Goal: Obtain resource: Download file/media

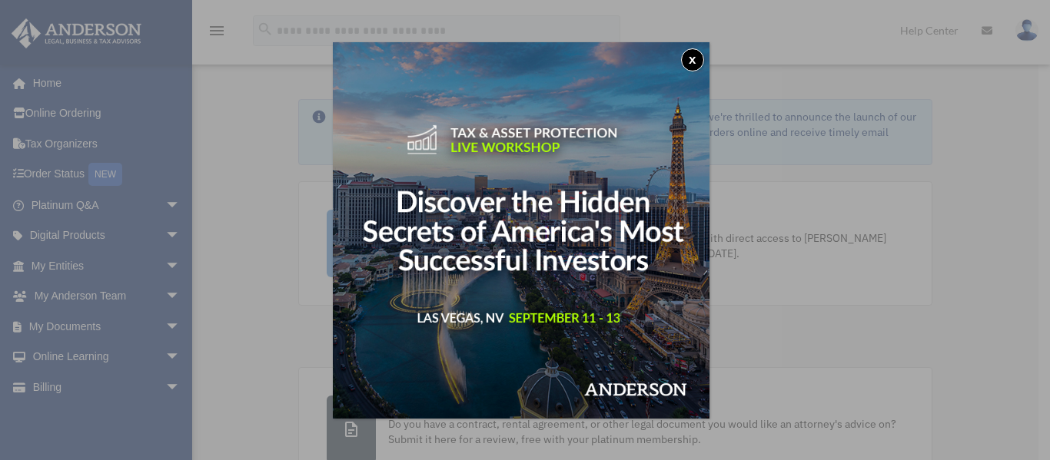
click at [699, 62] on button "x" at bounding box center [692, 59] width 23 height 23
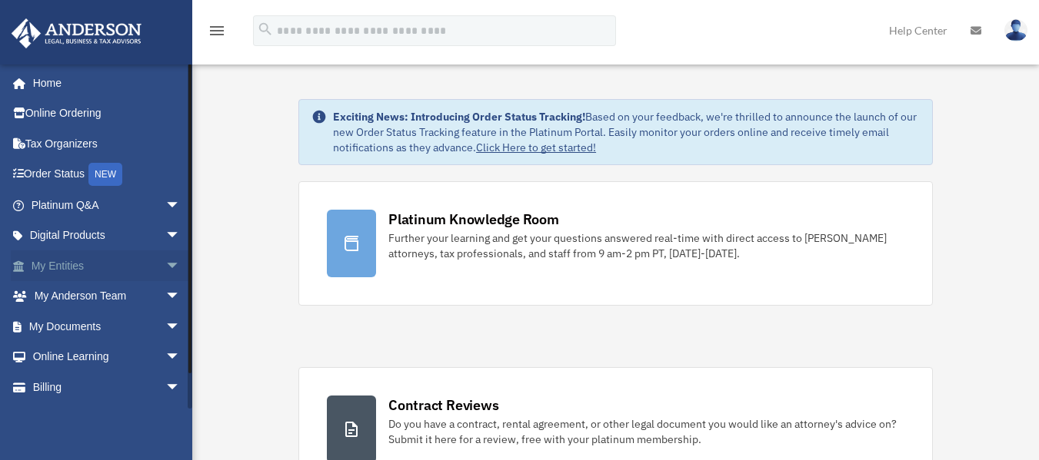
click at [107, 259] on link "My Entities arrow_drop_down" at bounding box center [107, 266] width 193 height 31
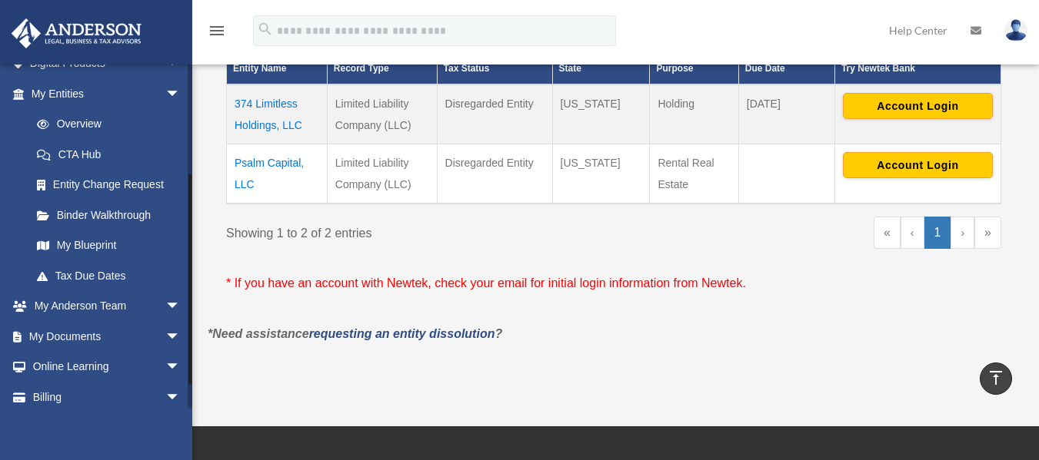
scroll to position [210, 0]
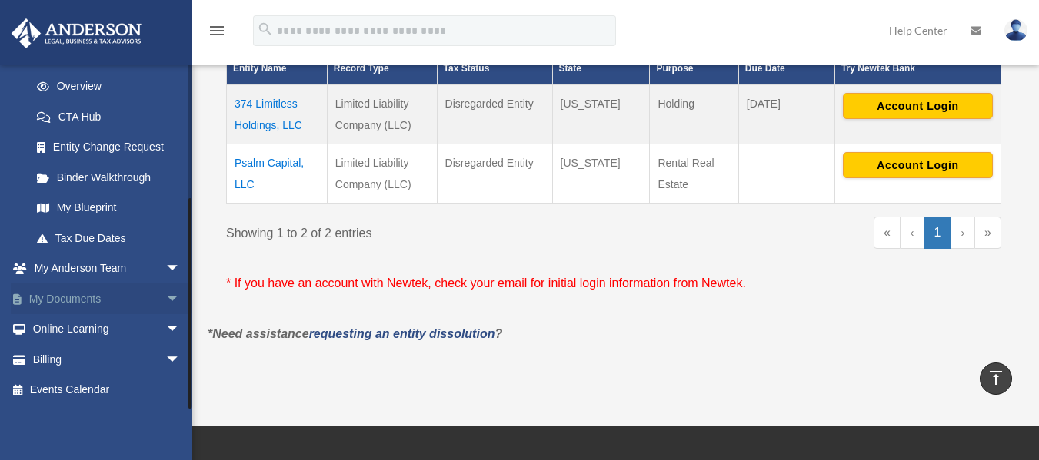
click at [165, 304] on span "arrow_drop_down" at bounding box center [180, 300] width 31 height 32
click at [65, 331] on link "Box" at bounding box center [113, 329] width 182 height 31
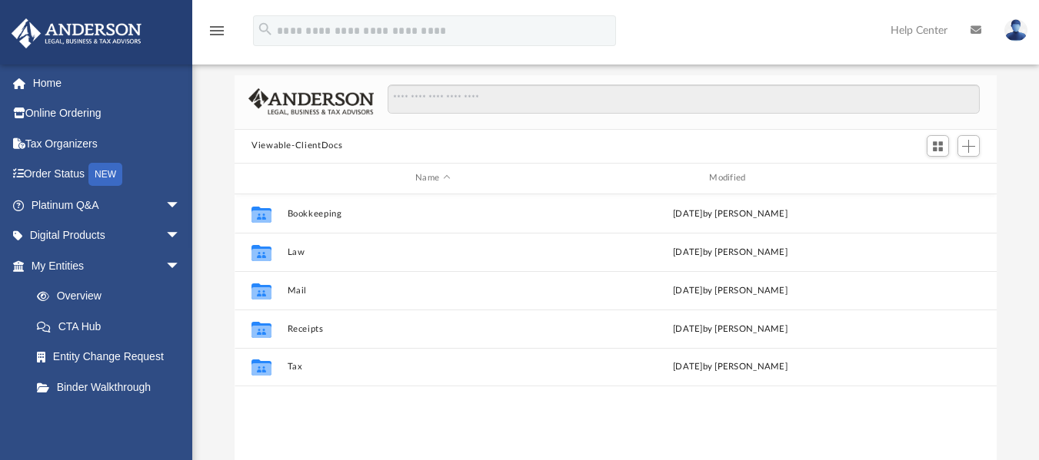
scroll to position [70, 0]
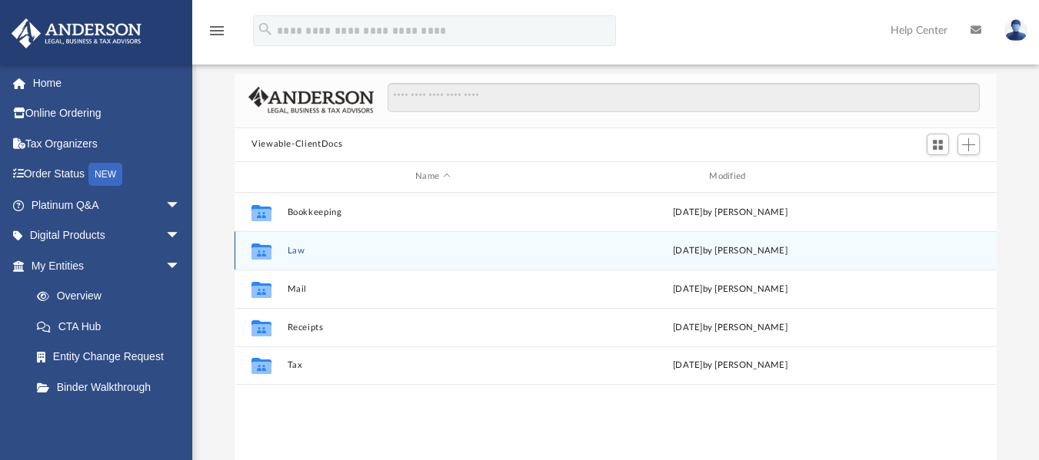
click at [293, 251] on button "Law" at bounding box center [433, 250] width 291 height 10
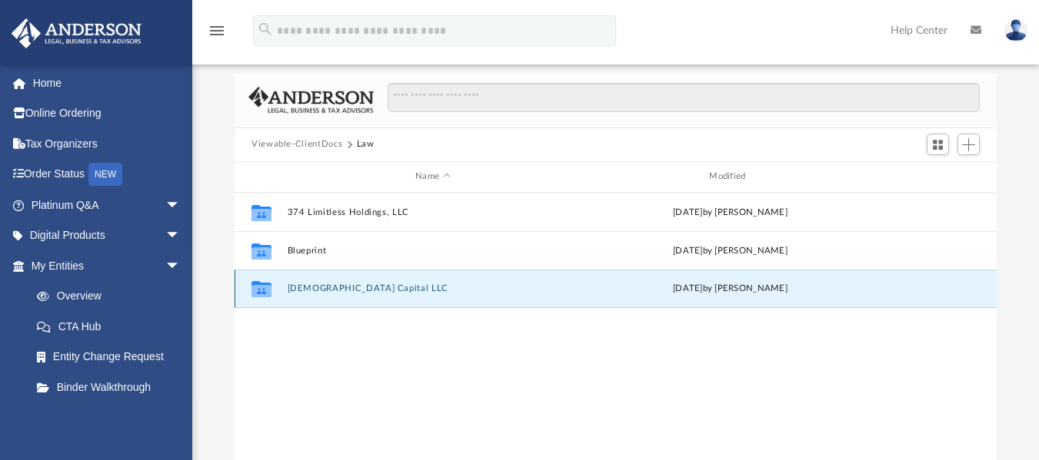
click at [307, 291] on button "[DEMOGRAPHIC_DATA] Capital LLC" at bounding box center [433, 289] width 291 height 10
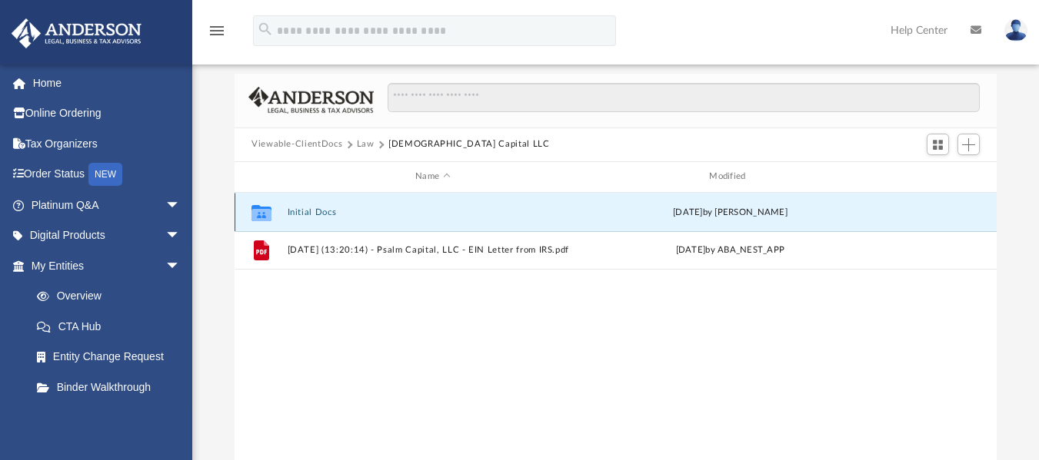
click at [303, 211] on button "Initial Docs" at bounding box center [433, 212] width 291 height 10
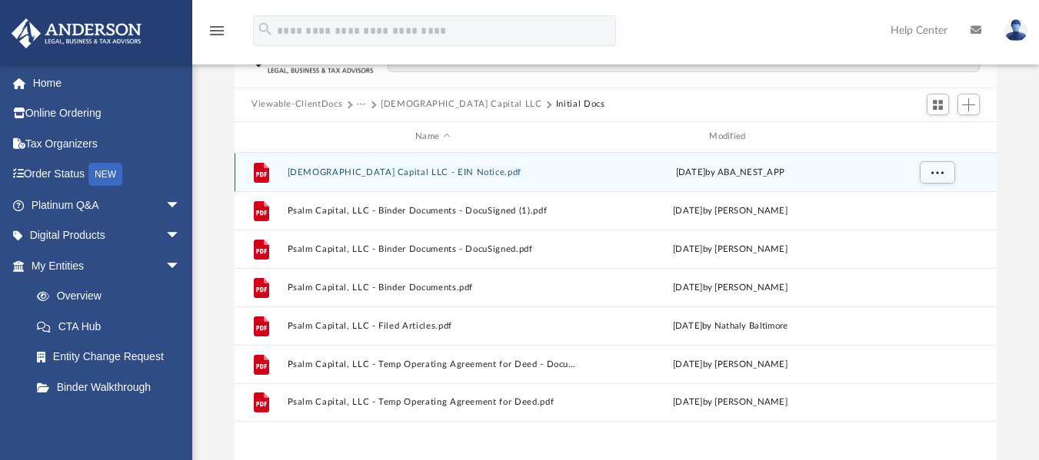
scroll to position [115, 0]
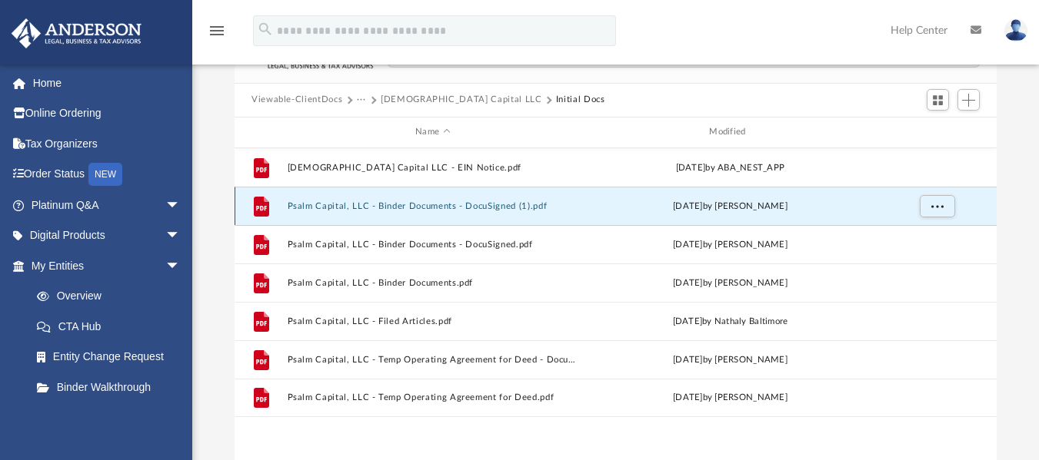
click at [372, 206] on button "Psalm Capital, LLC - Binder Documents - DocuSigned (1).pdf" at bounding box center [433, 206] width 291 height 10
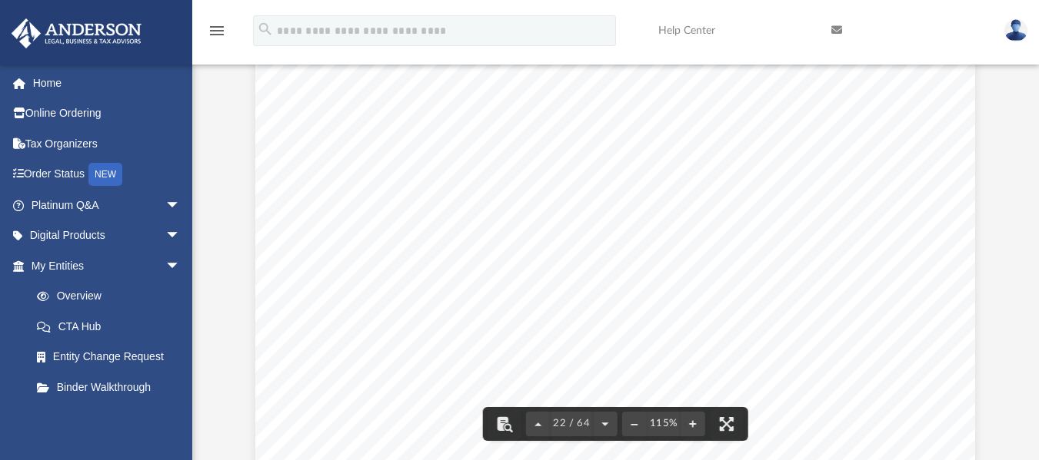
scroll to position [20175, 0]
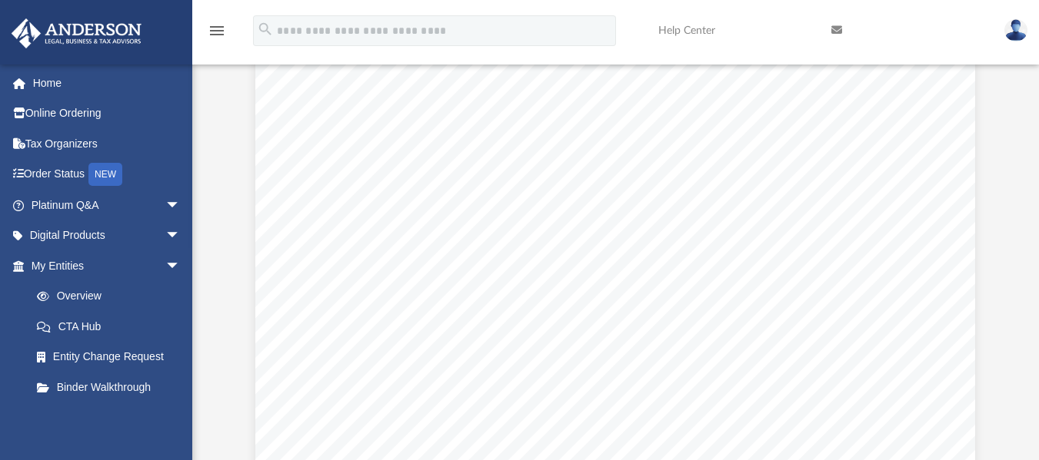
click at [362, 393] on span "Unless provided otherwise by this Agreement or Applicable Law, any action of th…" at bounding box center [615, 399] width 548 height 14
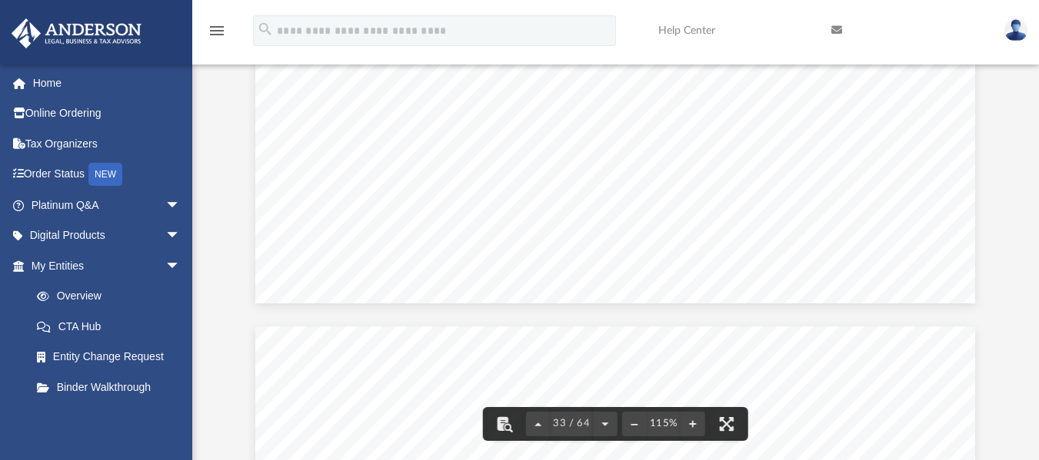
scroll to position [31256, 0]
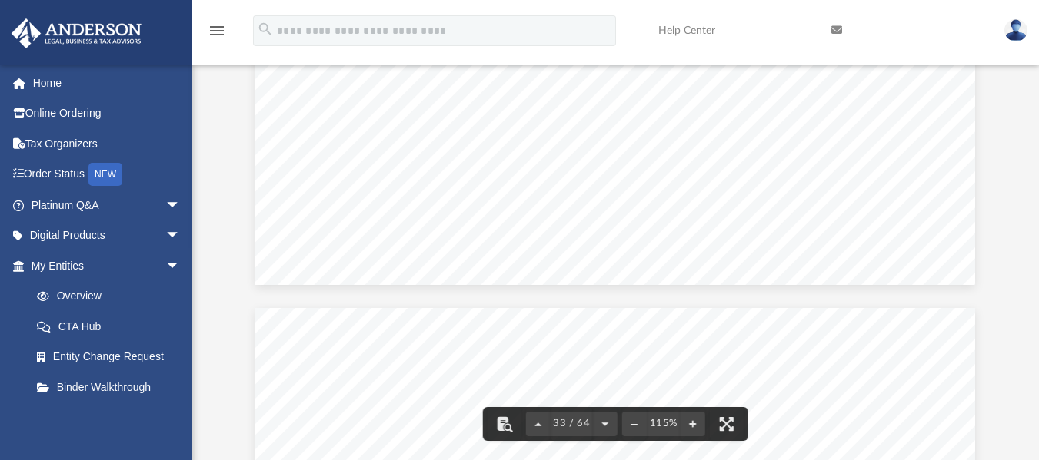
click at [341, 417] on span "Section 13.08" at bounding box center [380, 418] width 79 height 14
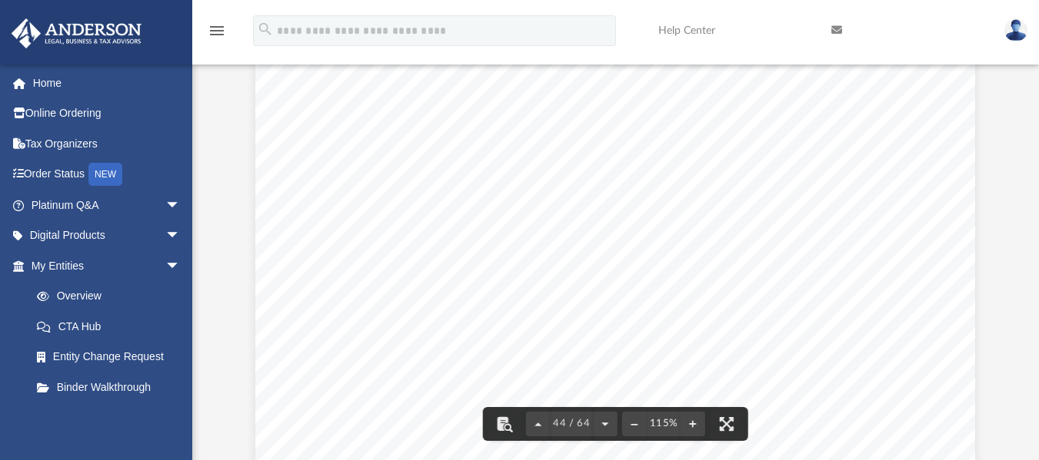
scroll to position [41446, 0]
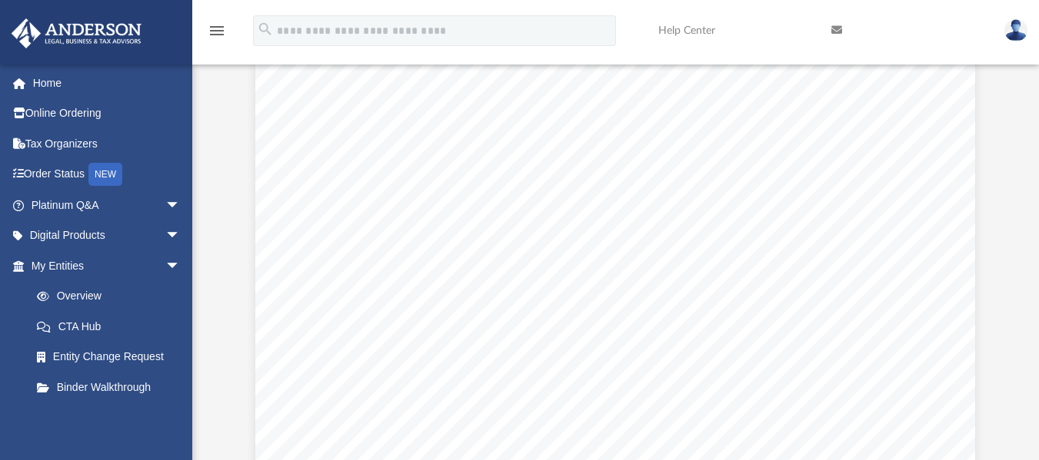
click at [324, 357] on div "Operating Agreement of Psalm Capital, LLC Page 32 of 41 (a) Spousal Interest A …" at bounding box center [615, 125] width 720 height 931
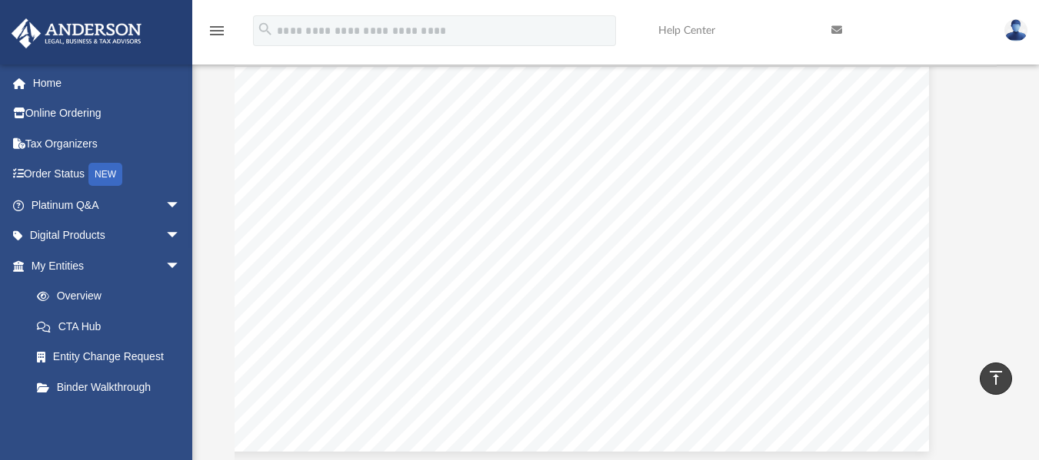
scroll to position [0, 0]
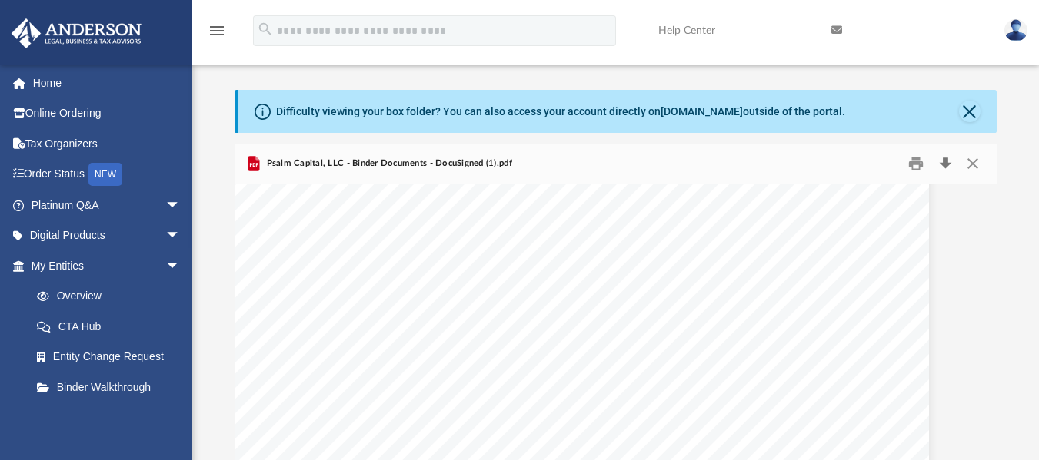
click at [947, 168] on button "Download" at bounding box center [945, 163] width 28 height 24
click at [969, 161] on button "Close" at bounding box center [973, 163] width 28 height 24
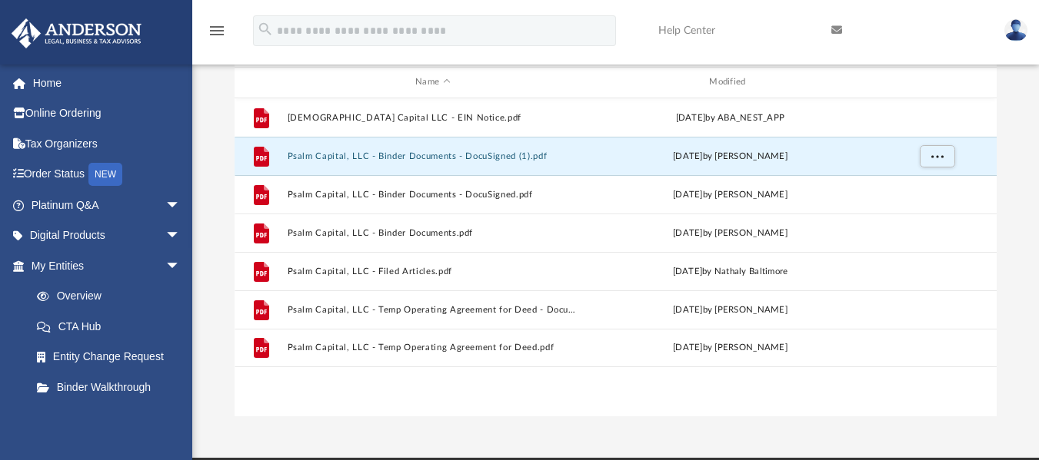
scroll to position [185, 0]
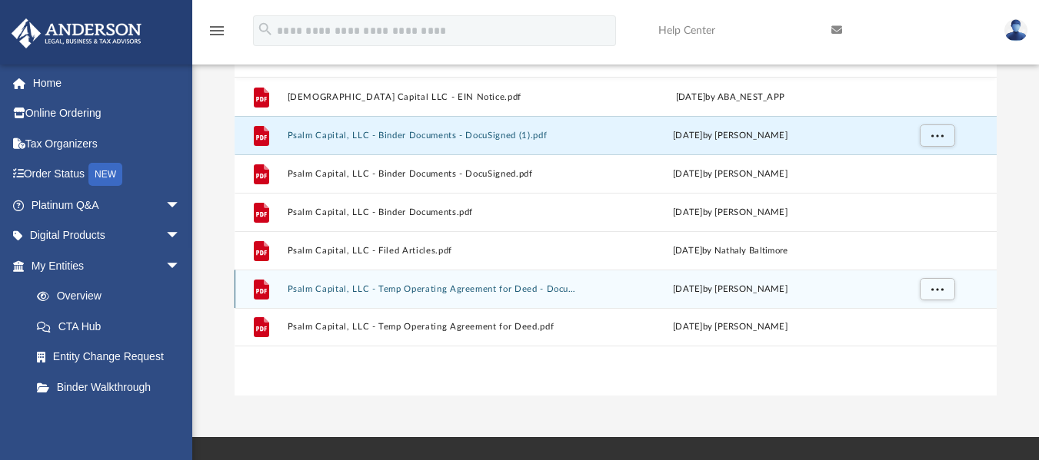
click at [473, 290] on button "Psalm Capital, LLC - Temp Operating Agreement for Deed - DocuSigned.pdf" at bounding box center [433, 289] width 291 height 10
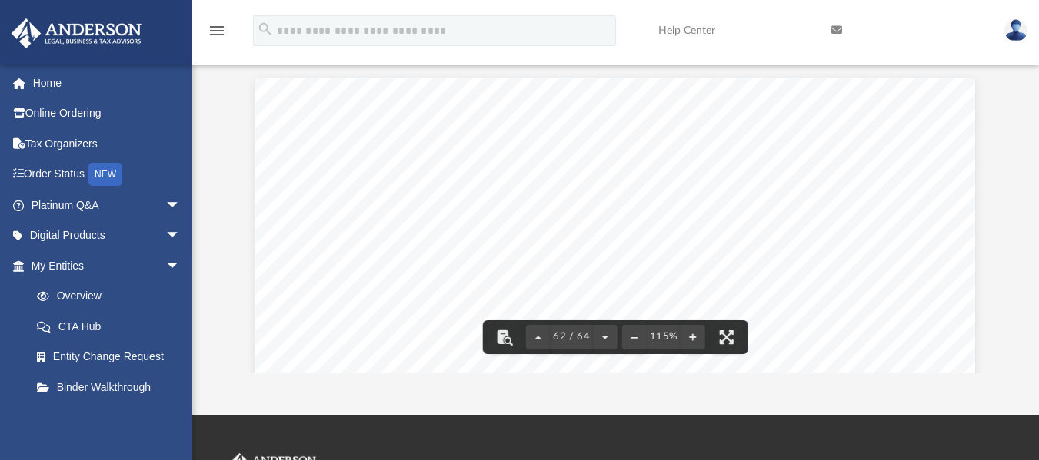
scroll to position [57642, 0]
